Goal: Communication & Community: Connect with others

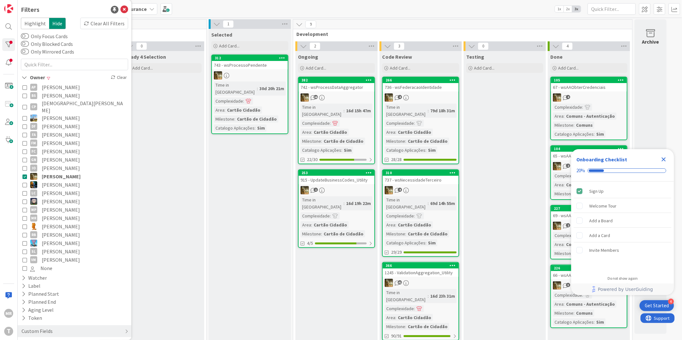
click at [55, 172] on span "[PERSON_NAME]" at bounding box center [61, 176] width 39 height 8
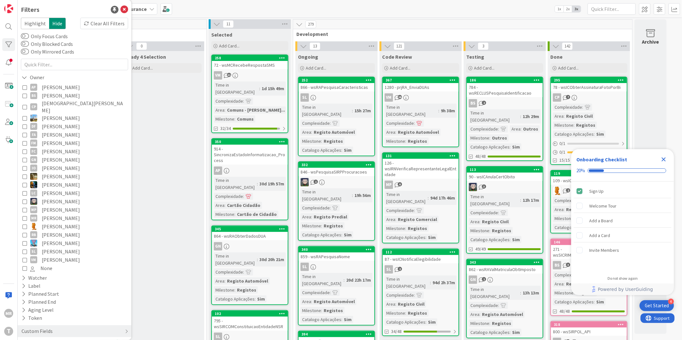
click at [664, 160] on icon "Close Checklist" at bounding box center [664, 160] width 4 height 4
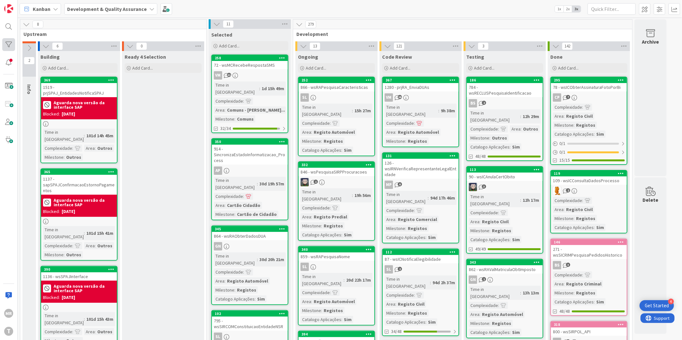
click at [3, 43] on div at bounding box center [8, 44] width 13 height 13
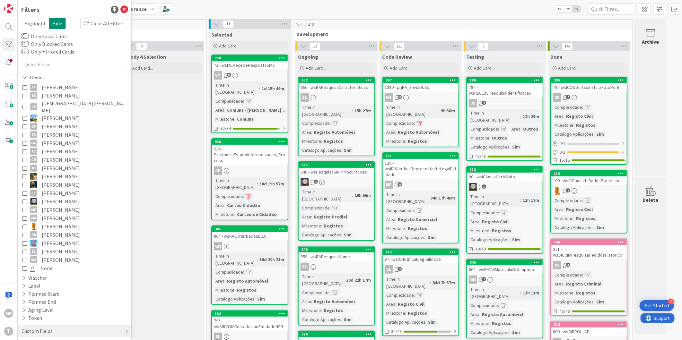
click at [66, 86] on span "[PERSON_NAME]" at bounding box center [61, 87] width 38 height 8
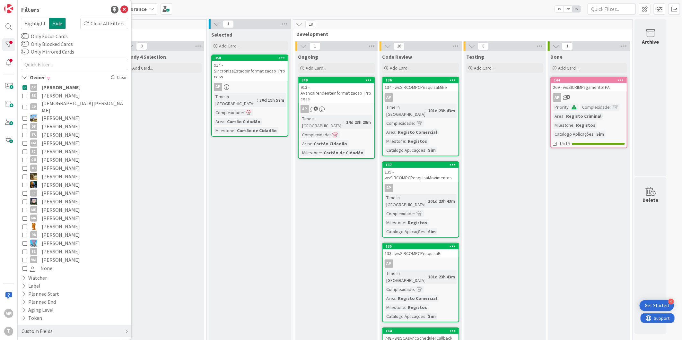
click at [69, 96] on span "[PERSON_NAME]" at bounding box center [61, 96] width 38 height 8
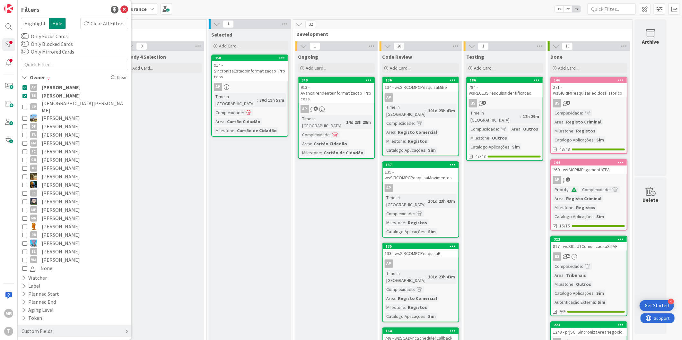
click at [75, 87] on span "[PERSON_NAME]" at bounding box center [61, 87] width 39 height 8
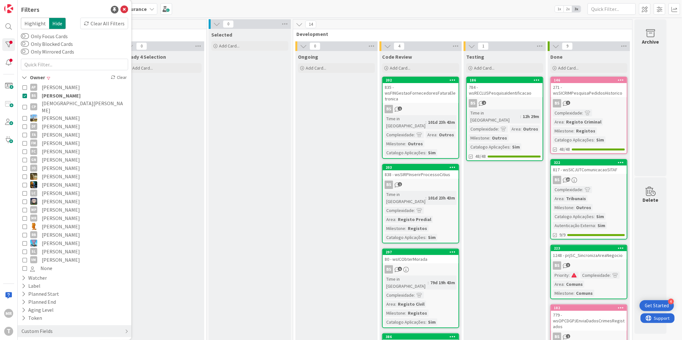
click at [58, 104] on span "[DEMOGRAPHIC_DATA][PERSON_NAME]" at bounding box center [84, 107] width 85 height 14
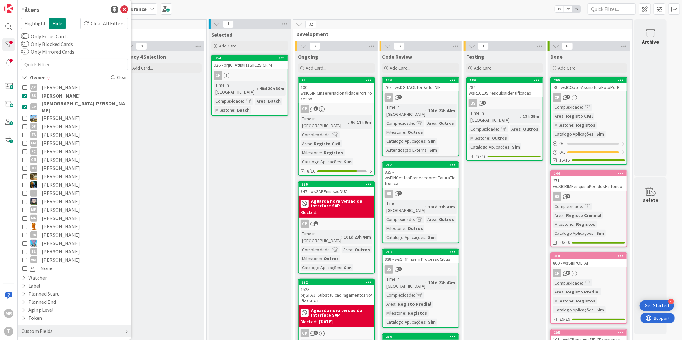
click at [59, 92] on span "[PERSON_NAME]" at bounding box center [61, 96] width 39 height 8
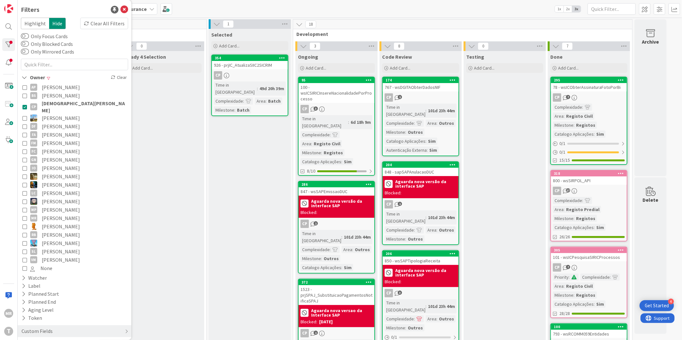
drag, startPoint x: 58, startPoint y: 102, endPoint x: 18, endPoint y: 215, distance: 120.3
click at [58, 102] on span "[DEMOGRAPHIC_DATA][PERSON_NAME]" at bounding box center [84, 107] width 85 height 14
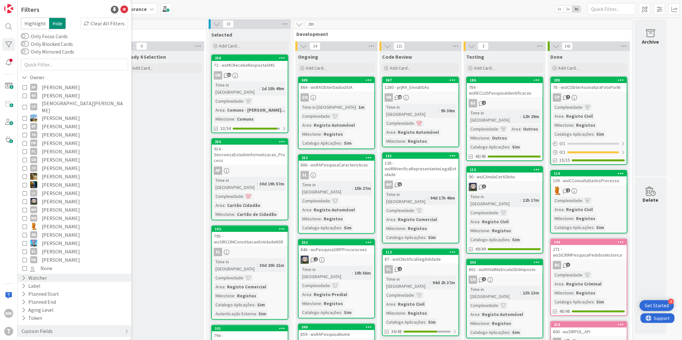
click at [26, 274] on div "Watcher" at bounding box center [34, 278] width 27 height 8
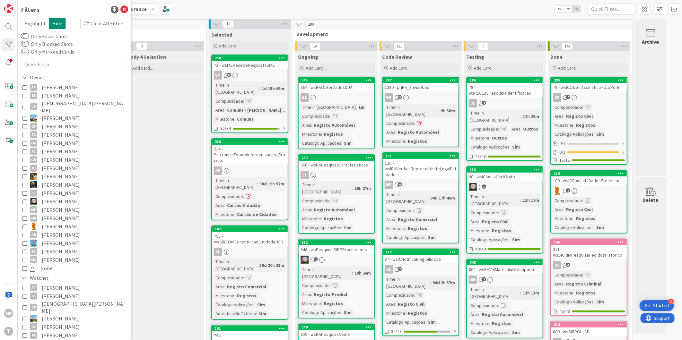
scroll to position [36, 0]
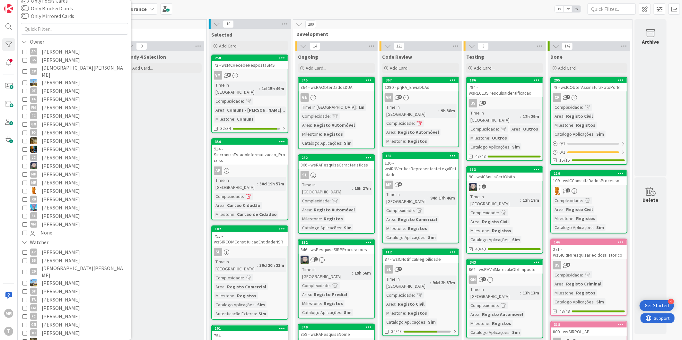
click at [60, 304] on span "[PERSON_NAME]" at bounding box center [61, 308] width 38 height 8
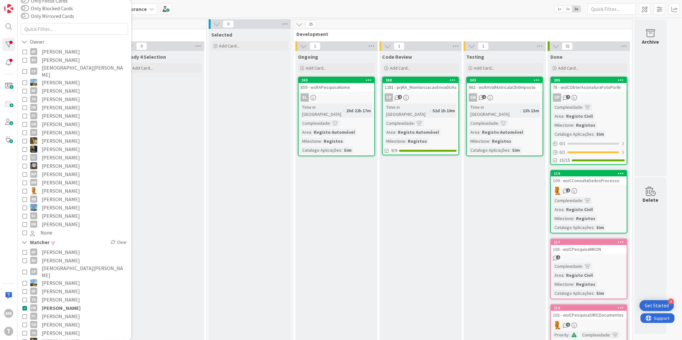
click at [51, 304] on span "[PERSON_NAME]" at bounding box center [61, 308] width 39 height 8
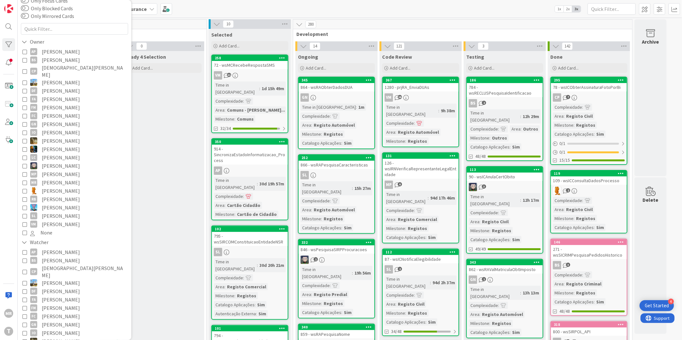
click at [53, 146] on span "[PERSON_NAME]" at bounding box center [61, 149] width 38 height 8
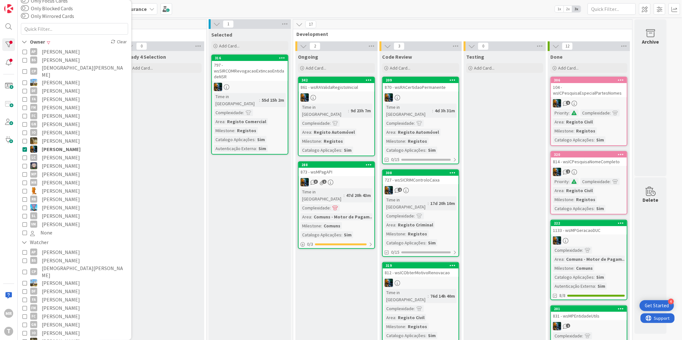
click at [53, 145] on span "[PERSON_NAME]" at bounding box center [61, 149] width 39 height 8
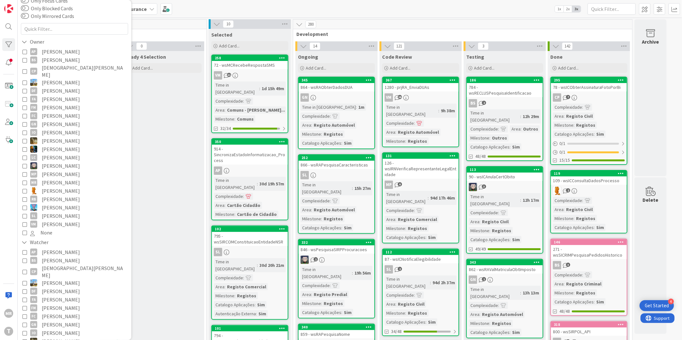
click at [46, 120] on span "[PERSON_NAME]" at bounding box center [61, 124] width 38 height 8
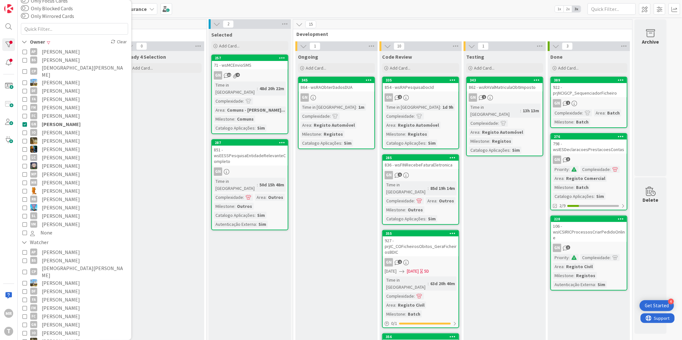
drag, startPoint x: 56, startPoint y: 142, endPoint x: 56, endPoint y: 129, distance: 13.2
click at [56, 145] on span "[PERSON_NAME]" at bounding box center [61, 149] width 38 height 8
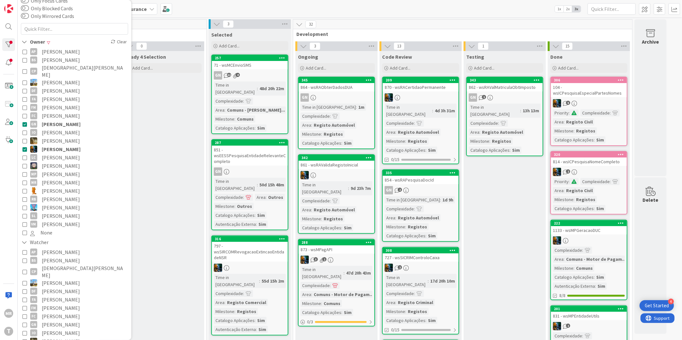
click at [57, 120] on span "[PERSON_NAME]" at bounding box center [61, 124] width 39 height 8
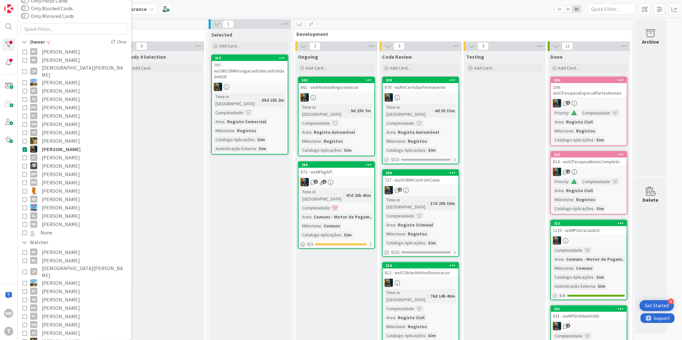
click at [58, 162] on span "[PERSON_NAME]" at bounding box center [61, 166] width 38 height 8
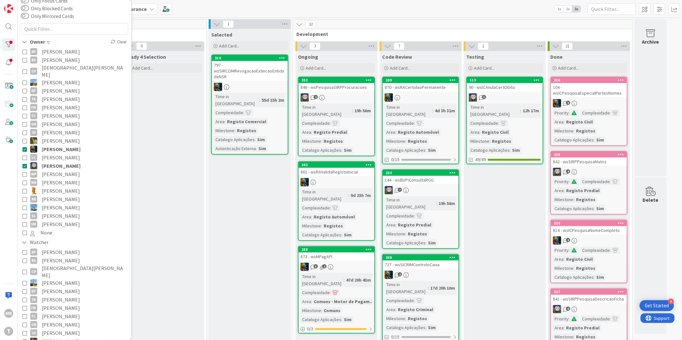
click at [61, 145] on span "[PERSON_NAME]" at bounding box center [61, 149] width 39 height 8
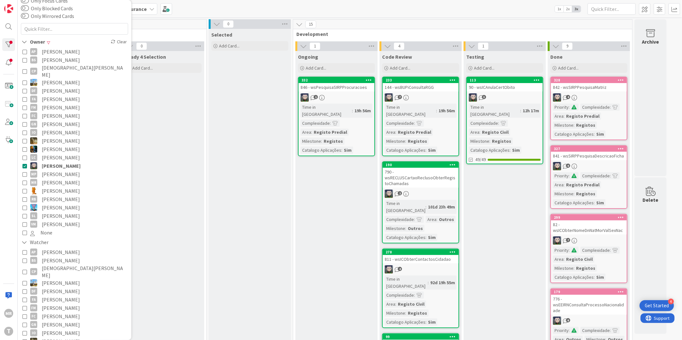
click at [51, 170] on span "[PERSON_NAME]" at bounding box center [61, 174] width 38 height 8
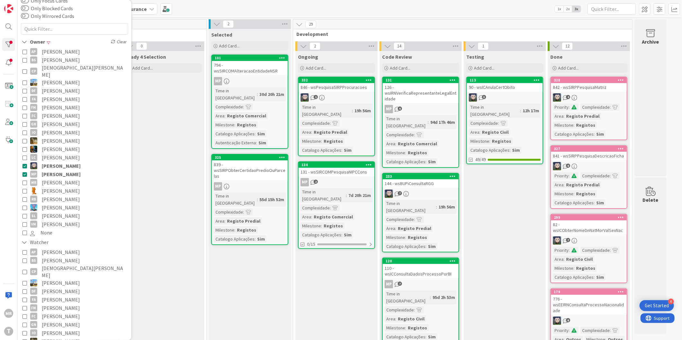
click at [58, 162] on span "[PERSON_NAME]" at bounding box center [61, 166] width 39 height 8
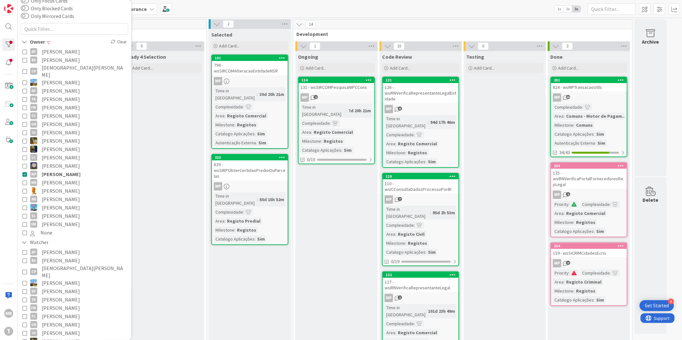
click at [63, 162] on span "[PERSON_NAME]" at bounding box center [61, 166] width 38 height 8
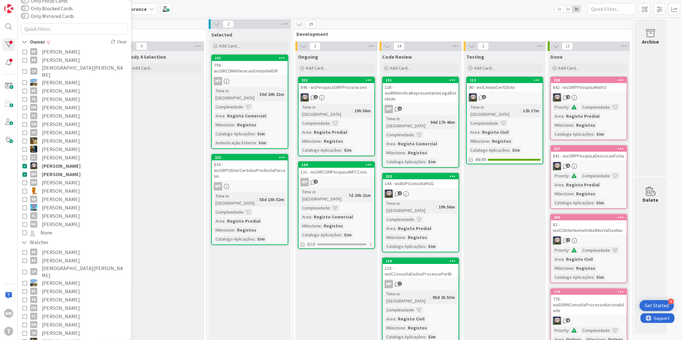
click at [60, 170] on span "[PERSON_NAME]" at bounding box center [61, 174] width 39 height 8
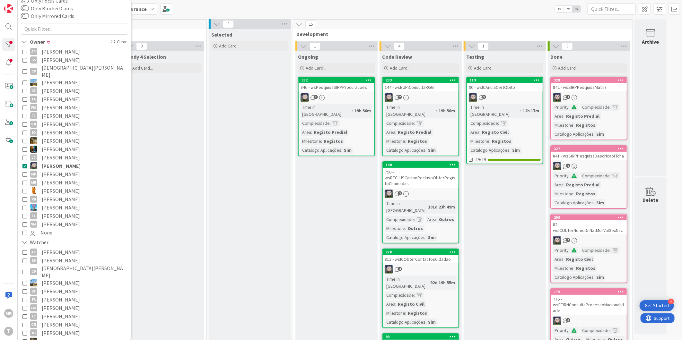
drag, startPoint x: 46, startPoint y: 167, endPoint x: 50, endPoint y: 161, distance: 7.9
click at [46, 170] on span "[PERSON_NAME]" at bounding box center [61, 174] width 38 height 8
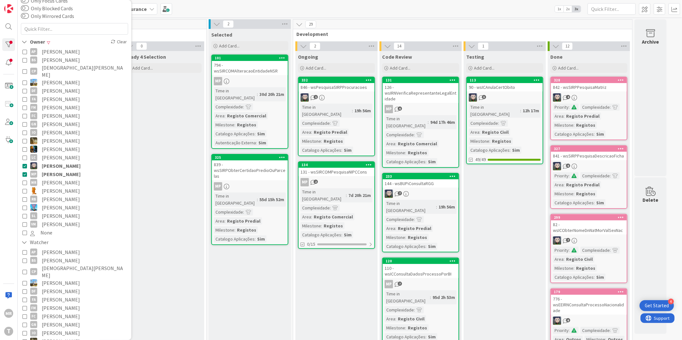
click at [51, 162] on span "[PERSON_NAME]" at bounding box center [61, 166] width 39 height 8
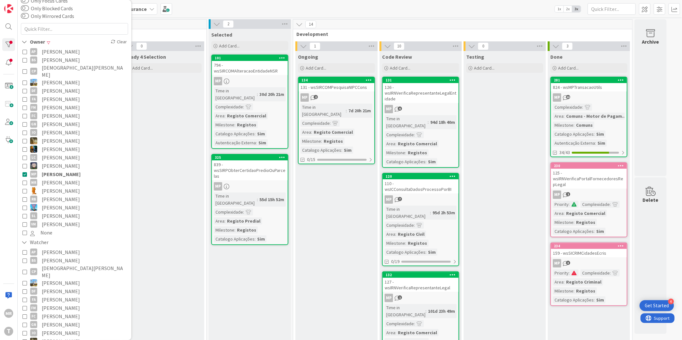
click at [57, 187] on span "[PERSON_NAME]" at bounding box center [61, 191] width 38 height 8
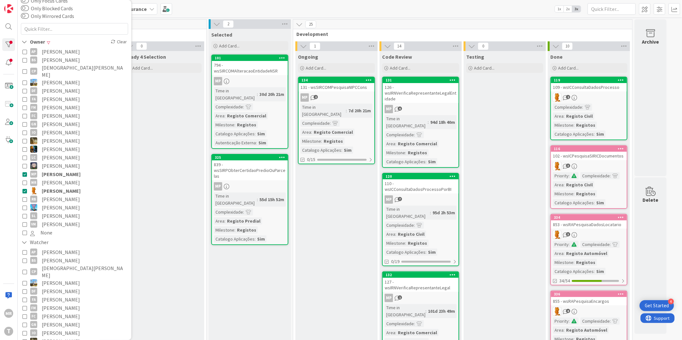
click at [59, 170] on span "[PERSON_NAME]" at bounding box center [61, 174] width 39 height 8
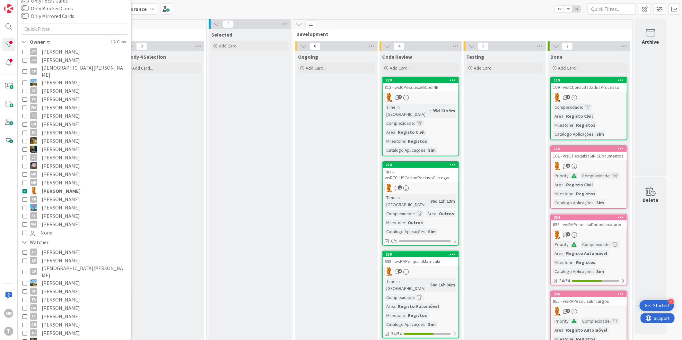
click at [56, 187] on span "[PERSON_NAME]" at bounding box center [61, 191] width 39 height 8
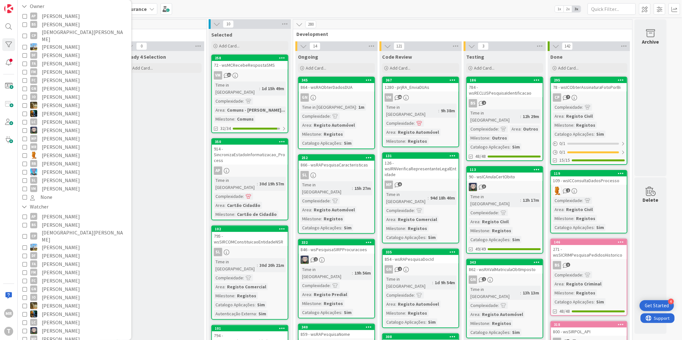
scroll to position [107, 0]
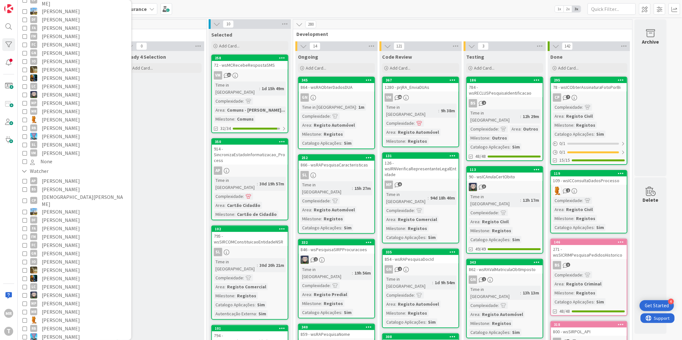
click at [54, 316] on span "[PERSON_NAME]" at bounding box center [61, 320] width 38 height 8
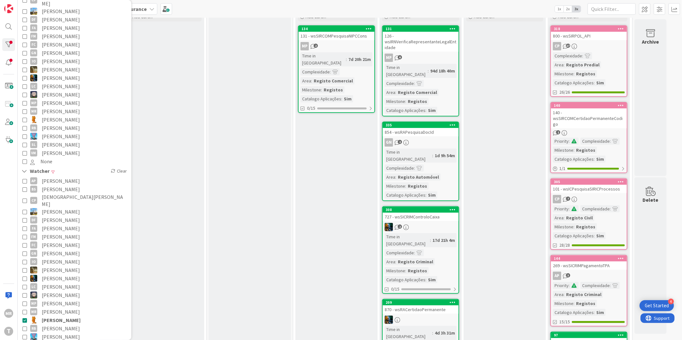
scroll to position [0, 0]
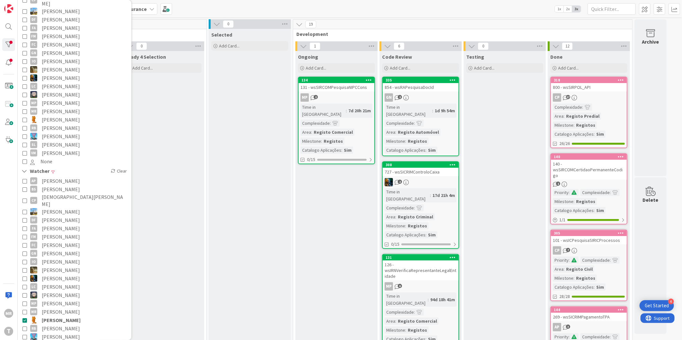
drag, startPoint x: 57, startPoint y: 308, endPoint x: 56, endPoint y: 297, distance: 11.3
click at [57, 316] on span "[PERSON_NAME]" at bounding box center [61, 320] width 39 height 8
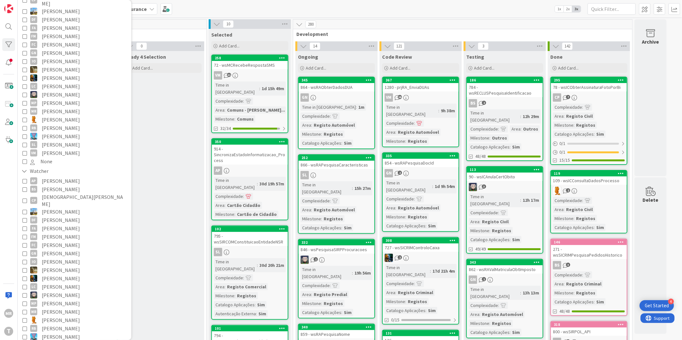
click at [62, 124] on span "[PERSON_NAME]" at bounding box center [61, 128] width 38 height 8
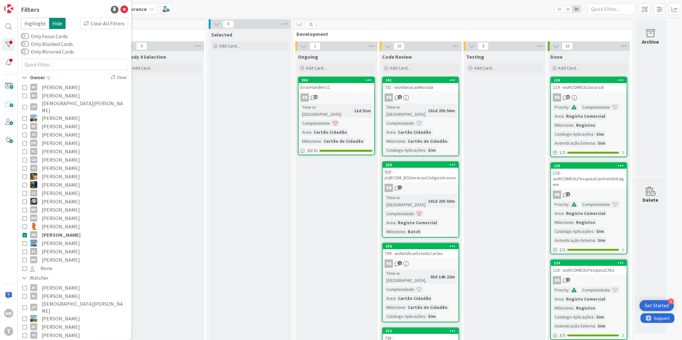
scroll to position [107, 0]
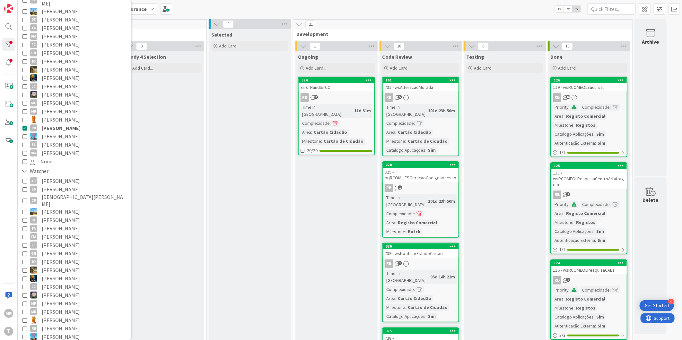
click at [51, 124] on span "[PERSON_NAME]" at bounding box center [61, 128] width 39 height 8
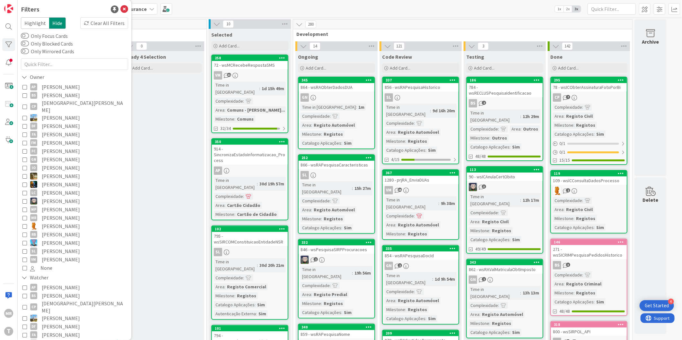
scroll to position [0, 0]
click at [59, 248] on span "[PERSON_NAME]" at bounding box center [61, 252] width 38 height 8
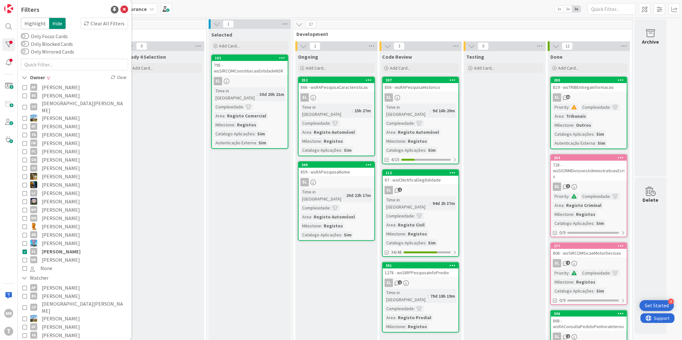
click at [69, 256] on span "[PERSON_NAME]" at bounding box center [61, 260] width 38 height 8
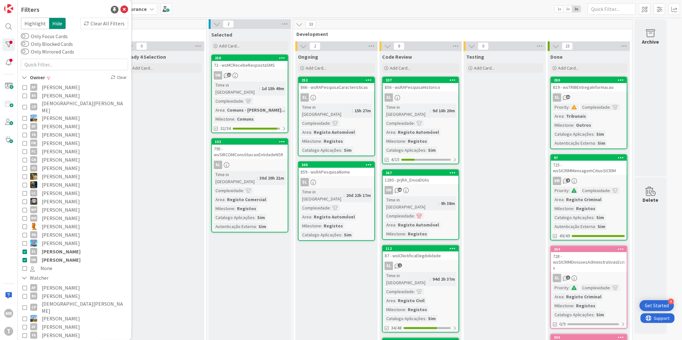
click at [73, 248] on span "[PERSON_NAME]" at bounding box center [61, 252] width 39 height 8
